Goal: Transaction & Acquisition: Purchase product/service

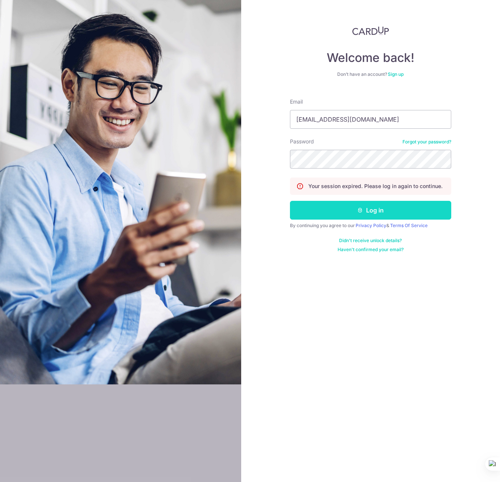
click at [368, 212] on button "Log in" at bounding box center [370, 210] width 161 height 19
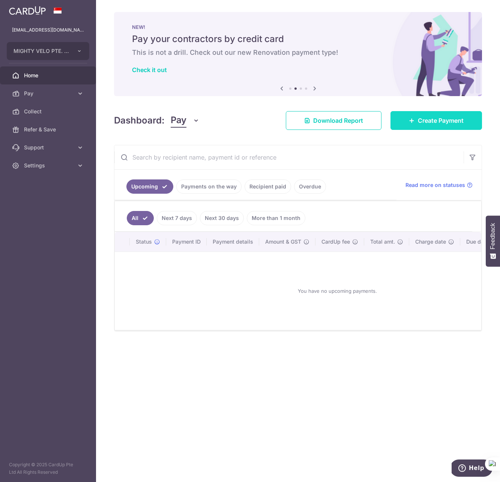
click at [439, 113] on link "Create Payment" at bounding box center [437, 120] width 92 height 19
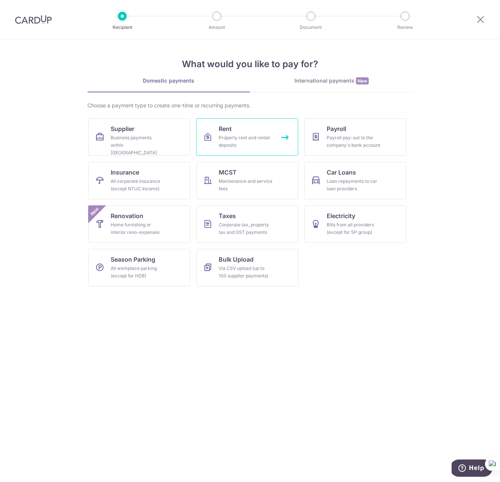
click at [253, 141] on div "Property rent and rental deposits" at bounding box center [246, 141] width 54 height 15
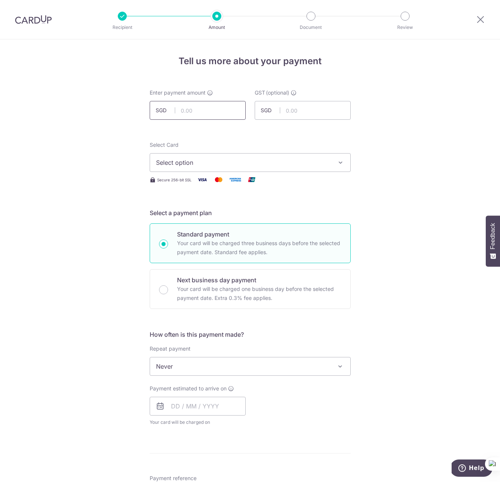
click at [196, 111] on input "text" at bounding box center [198, 110] width 96 height 19
type input "7,223.77"
click at [208, 160] on span "Select option" at bounding box center [243, 162] width 175 height 9
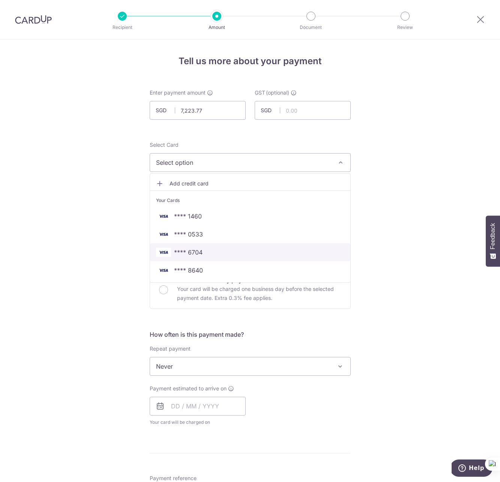
click at [190, 249] on span "**** 6704" at bounding box center [188, 252] width 29 height 9
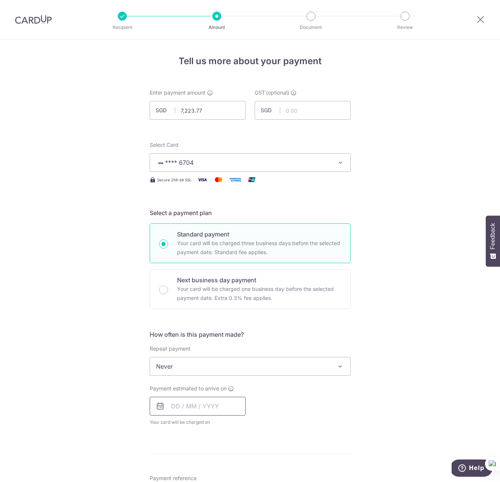
click at [190, 409] on input "text" at bounding box center [198, 406] width 96 height 19
drag, startPoint x: 192, startPoint y: 473, endPoint x: 282, endPoint y: 345, distance: 156.6
click at [192, 473] on link "7" at bounding box center [195, 474] width 12 height 12
type input "[DATE]"
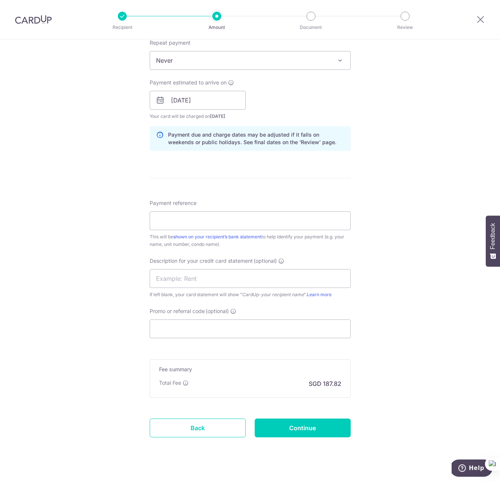
scroll to position [317, 0]
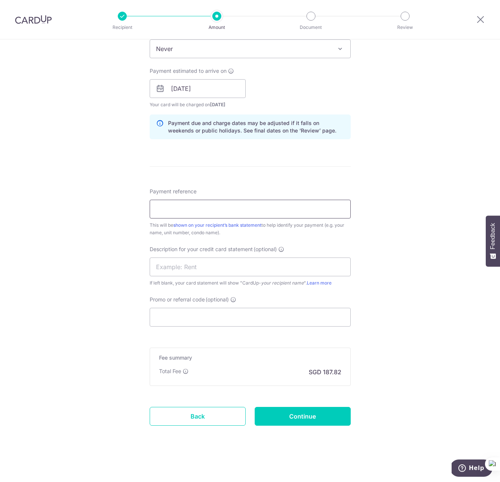
click at [179, 215] on input "Payment reference" at bounding box center [250, 209] width 201 height 19
paste input "90009920 & 101442"
click at [189, 210] on input "90009920 & 101442" at bounding box center [250, 209] width 201 height 19
type input "90009920 and 101442 Mighty Velo P L"
click at [177, 268] on input "text" at bounding box center [250, 266] width 201 height 19
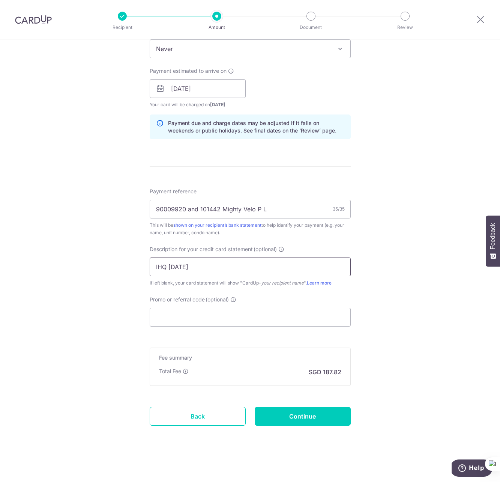
type input "IHQ Oct 2025"
click at [202, 312] on input "Promo or referral code (optional)" at bounding box center [250, 317] width 201 height 19
paste input "MightyV170"
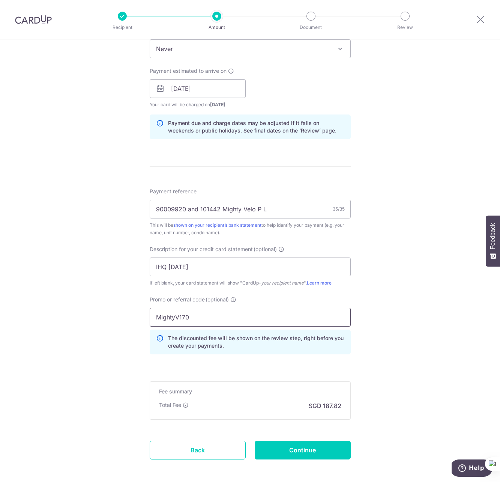
type input "MightyV170"
click at [343, 371] on form "Enter payment amount SGD 7,223.77 7223.77 GST (optional) SGD Select Card **** 6…" at bounding box center [250, 126] width 201 height 709
click at [305, 452] on input "Continue" at bounding box center [303, 449] width 96 height 19
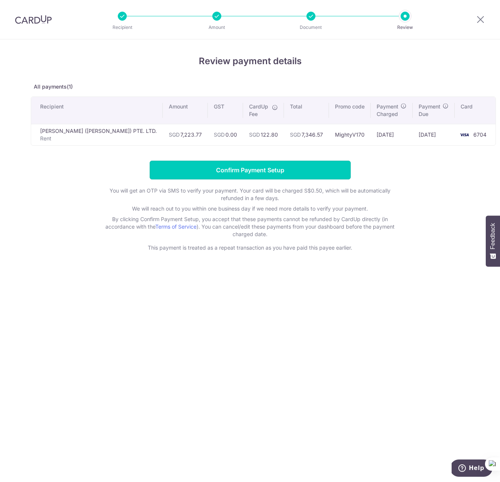
click at [248, 171] on input "Confirm Payment Setup" at bounding box center [250, 170] width 201 height 19
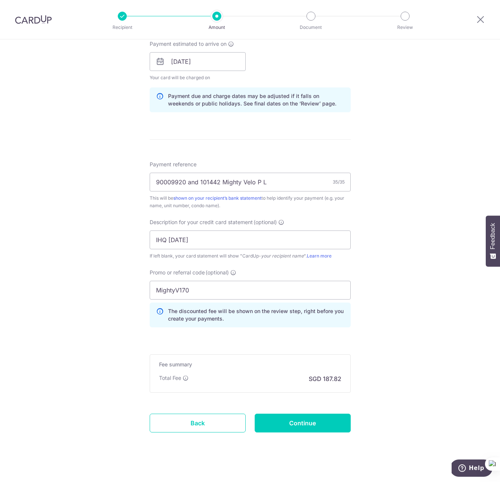
scroll to position [382, 0]
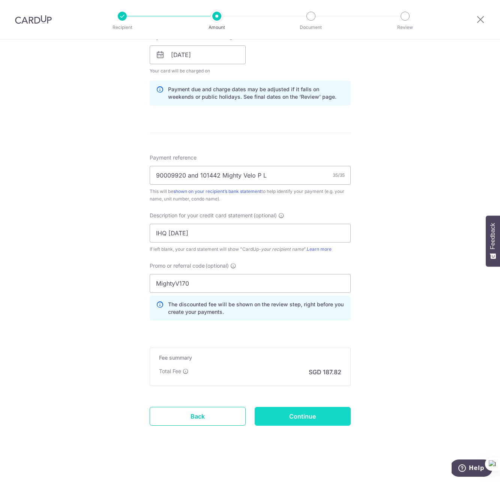
click at [293, 415] on input "Continue" at bounding box center [303, 416] width 96 height 19
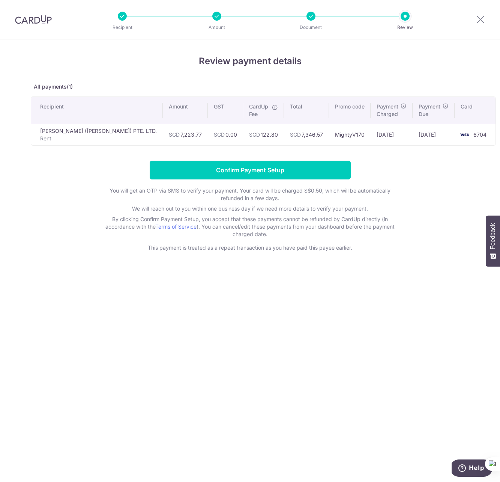
click at [50, 132] on td "LIAN BENG (TAI SENG) PTE. LTD. Rent" at bounding box center [97, 134] width 132 height 21
click at [245, 173] on input "Confirm Payment Setup" at bounding box center [250, 170] width 201 height 19
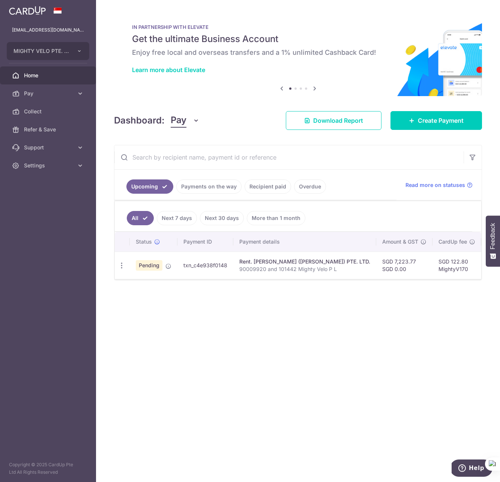
drag, startPoint x: 499, startPoint y: 197, endPoint x: 623, endPoint y: 192, distance: 124.7
click at [500, 192] on html "[EMAIL_ADDRESS][DOMAIN_NAME] MIGHTY VELO PTE. LTD. Add new company MIGHTY VELO …" at bounding box center [250, 241] width 500 height 482
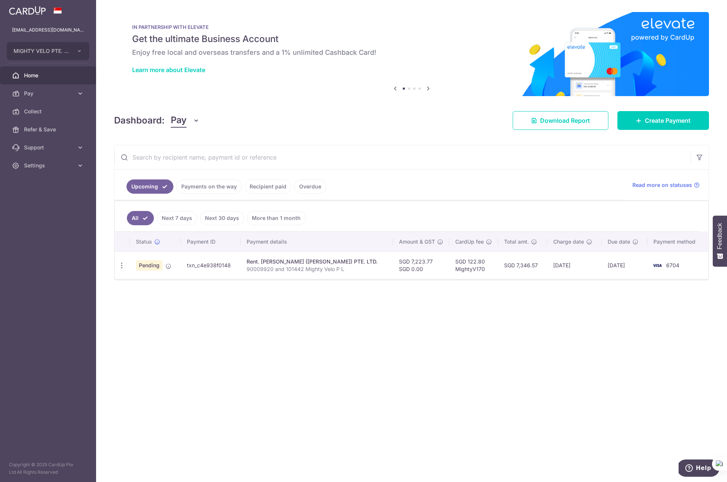
click at [368, 332] on div "× Pause Schedule Pause all future payments in this series Pause just this one p…" at bounding box center [411, 241] width 631 height 482
